Goal: Find specific page/section: Find specific page/section

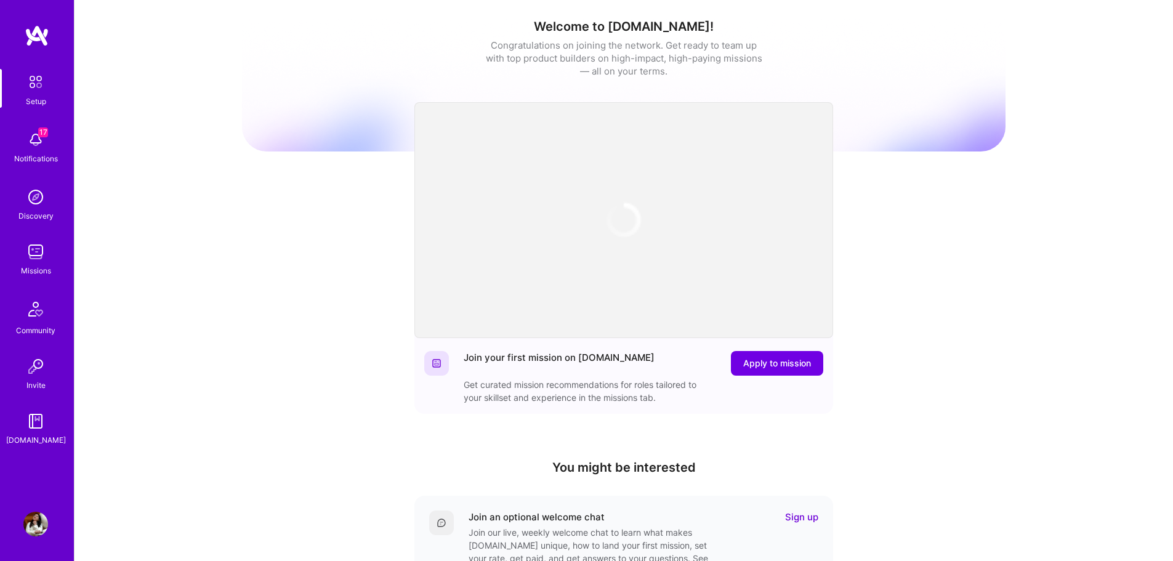
click at [19, 236] on div "Setup 17 Notifications Discovery Missions Community Invite [DOMAIN_NAME]" at bounding box center [37, 257] width 74 height 377
click at [20, 246] on link "Missions" at bounding box center [36, 258] width 76 height 38
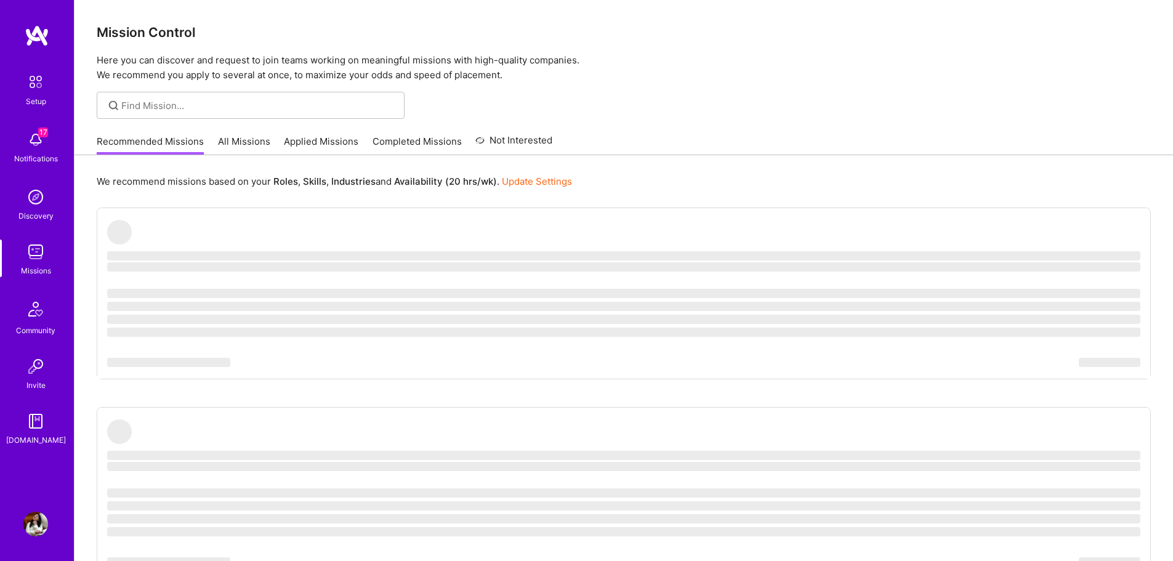
click at [20, 246] on link "Missions" at bounding box center [36, 258] width 76 height 38
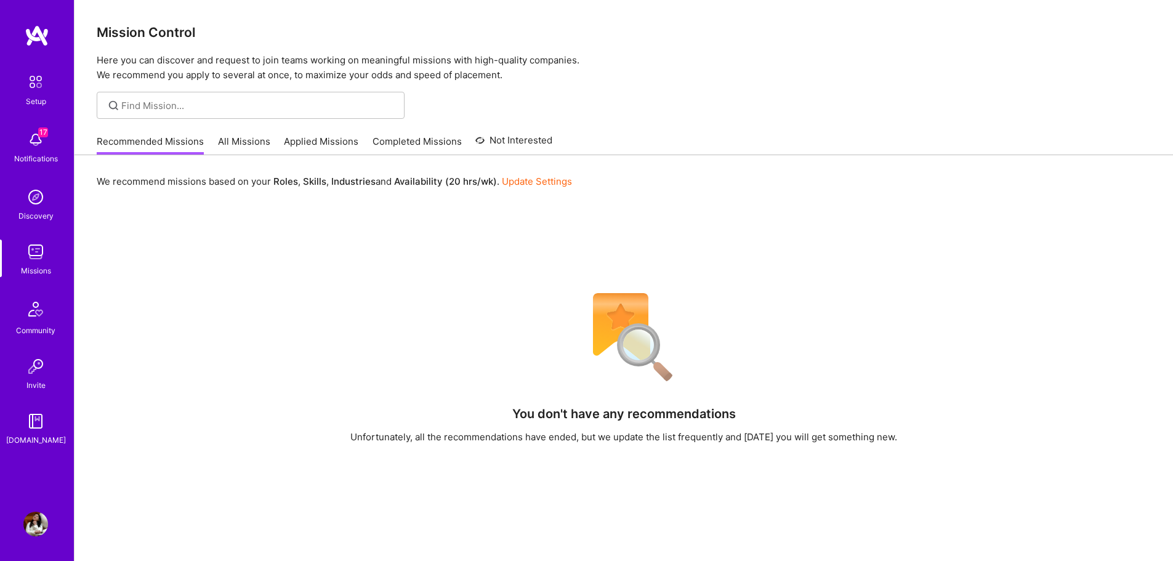
click at [256, 140] on link "All Missions" at bounding box center [244, 145] width 52 height 20
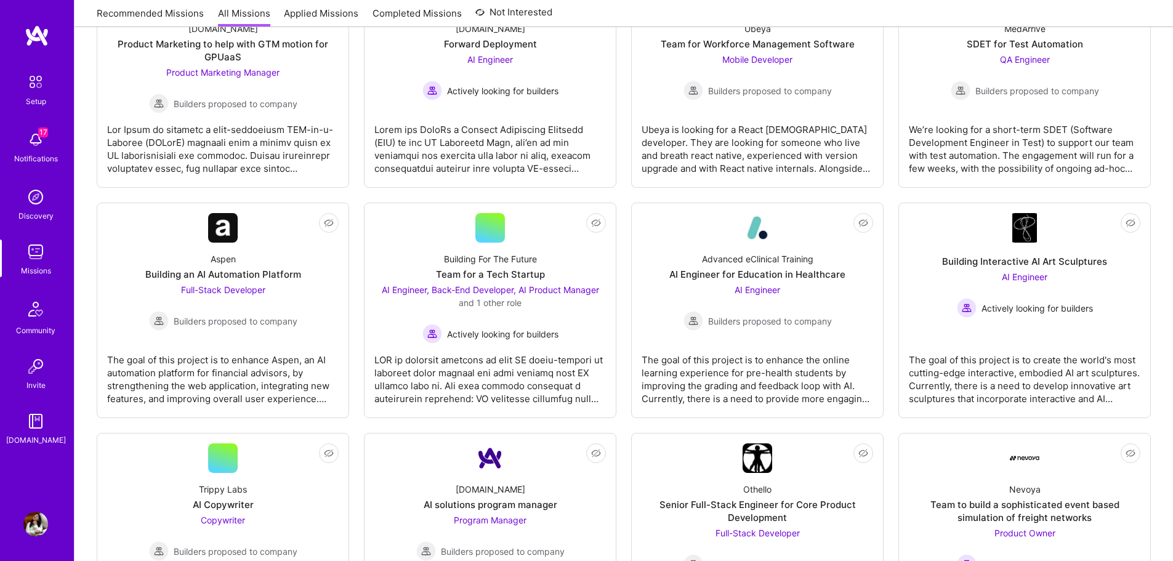
scroll to position [1962, 0]
